Goal: Task Accomplishment & Management: Complete application form

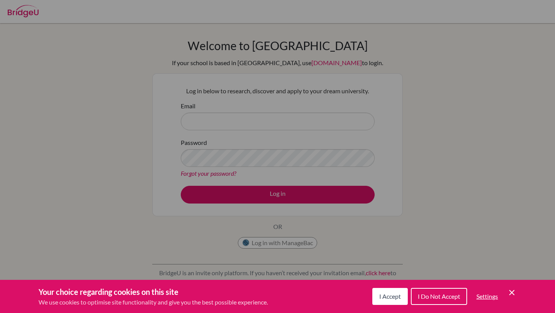
click at [416, 292] on button "I Do Not Accept" at bounding box center [439, 296] width 56 height 17
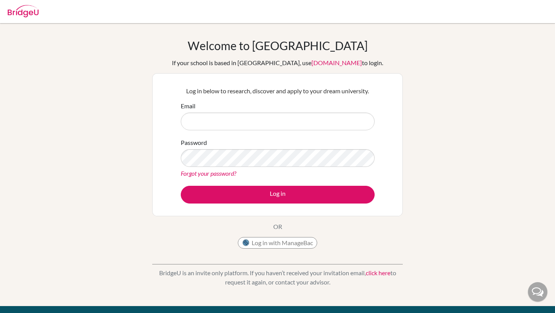
click at [381, 272] on link "click here" at bounding box center [378, 272] width 25 height 7
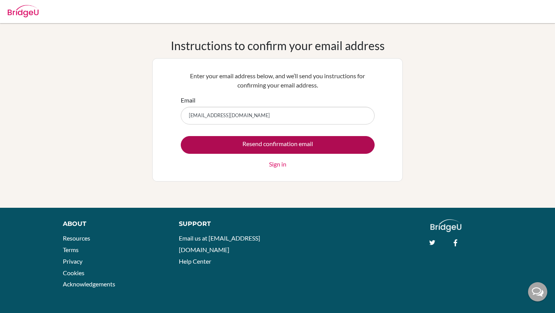
type input "[EMAIL_ADDRESS][DOMAIN_NAME]"
click at [286, 146] on input "Resend confirmation email" at bounding box center [278, 145] width 194 height 18
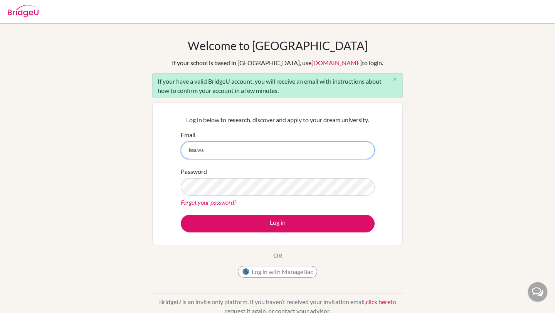
type input "issa.watanabe@students.aobajapan.jp"
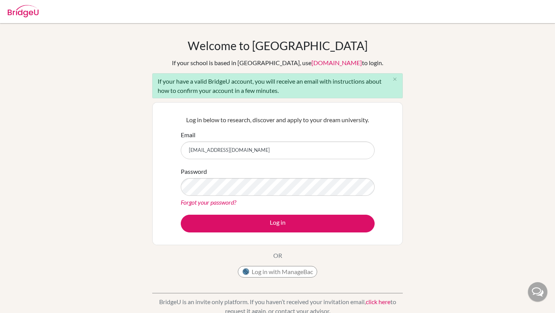
click at [214, 206] on div "Forgot your password?" at bounding box center [278, 202] width 194 height 9
click at [218, 205] on link "Forgot your password?" at bounding box center [209, 202] width 56 height 7
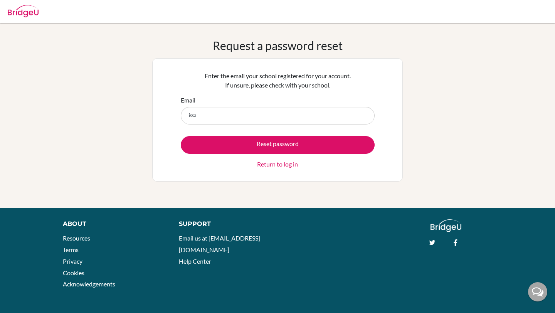
type input "[EMAIL_ADDRESS][DOMAIN_NAME]"
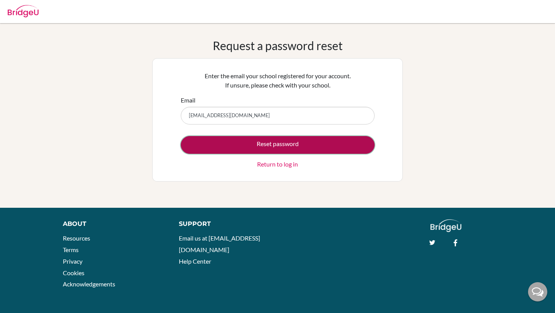
click at [243, 147] on button "Reset password" at bounding box center [278, 145] width 194 height 18
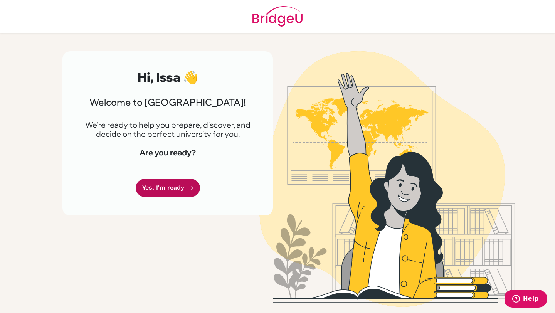
click at [188, 180] on link "Yes, I'm ready" at bounding box center [168, 188] width 64 height 18
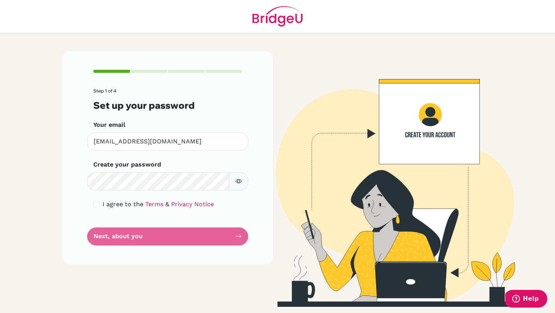
click at [236, 183] on icon "button" at bounding box center [239, 181] width 6 height 6
click at [98, 203] on input "checkbox" at bounding box center [96, 204] width 6 height 6
checkbox input "true"
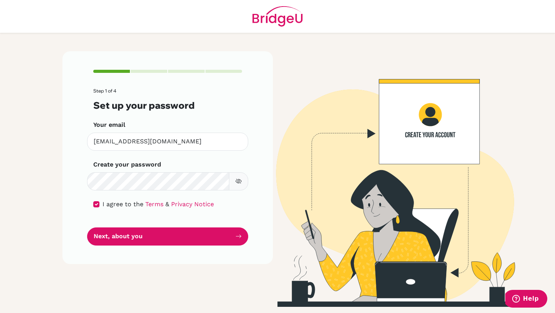
click at [113, 250] on div "Step 1 of 4 Set up your password Your email issa.watanabe@students.aobajapan.jp…" at bounding box center [167, 157] width 211 height 213
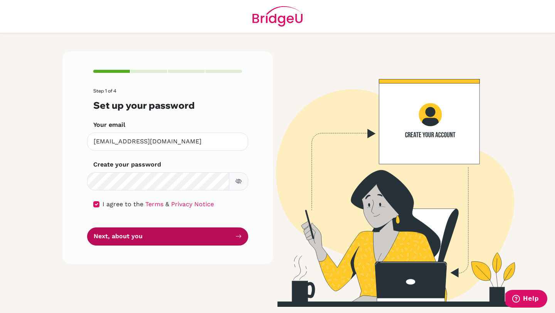
click at [113, 235] on button "Next, about you" at bounding box center [167, 236] width 161 height 18
